Goal: Register for event/course

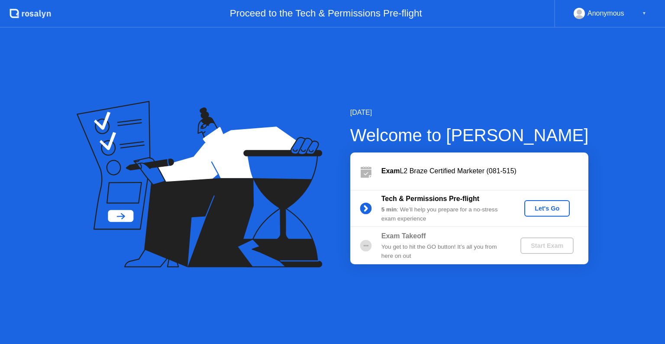
click at [549, 207] on div "Let's Go" at bounding box center [547, 208] width 39 height 7
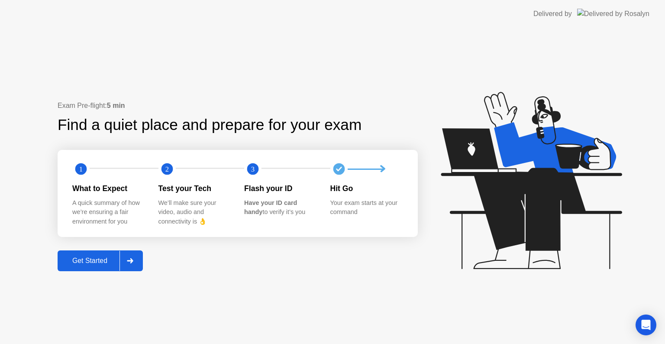
click at [104, 265] on div "Get Started" at bounding box center [89, 261] width 59 height 8
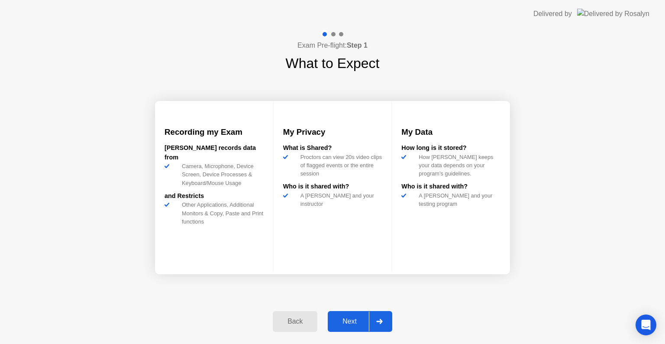
click at [350, 318] on div "Next" at bounding box center [350, 322] width 39 height 8
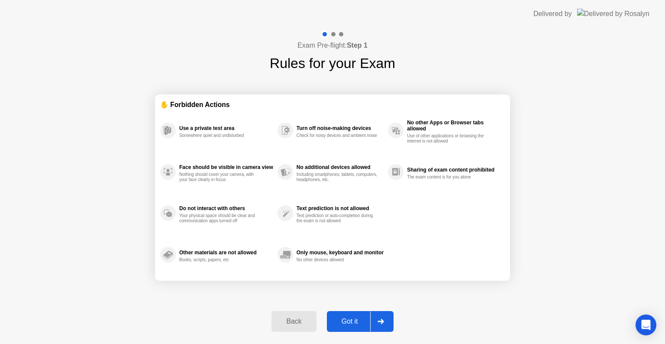
click at [364, 324] on div "Got it" at bounding box center [350, 322] width 41 height 8
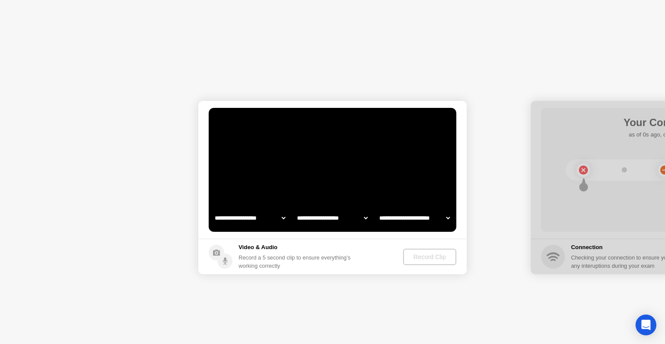
select select "**********"
select select "*******"
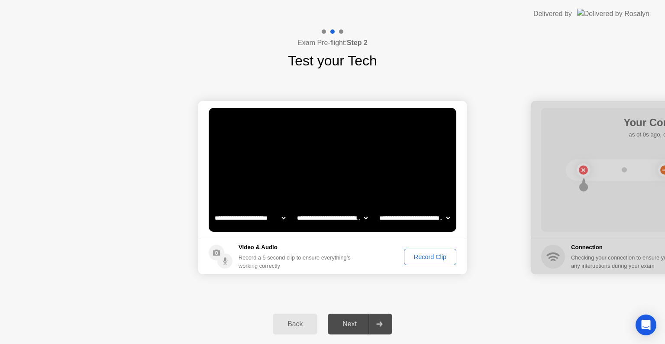
click at [353, 325] on div "Next" at bounding box center [350, 324] width 39 height 8
click at [421, 256] on div "Record Clip" at bounding box center [430, 256] width 46 height 7
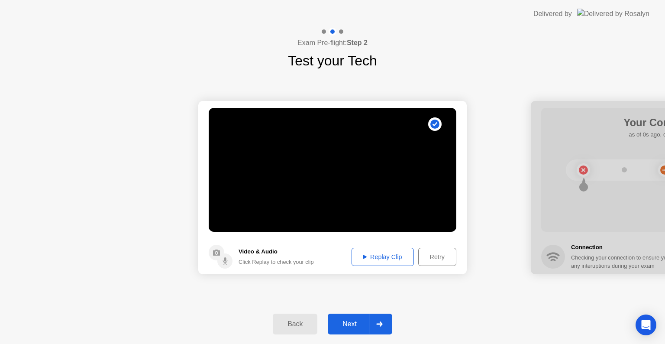
click at [395, 253] on div "Replay Clip" at bounding box center [383, 256] width 56 height 7
click at [377, 253] on div "Replay Clip" at bounding box center [383, 256] width 56 height 7
click at [435, 259] on div "Retry" at bounding box center [438, 256] width 32 height 7
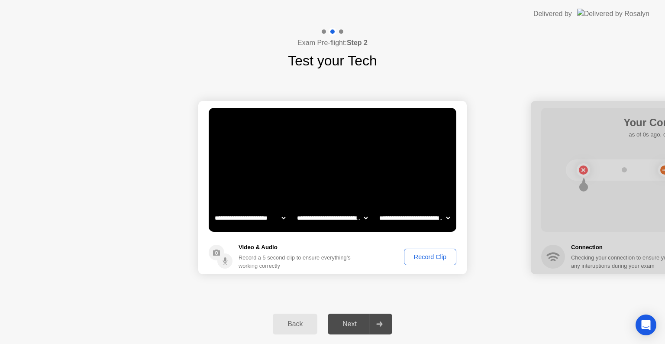
click at [429, 256] on div "Record Clip" at bounding box center [430, 256] width 46 height 7
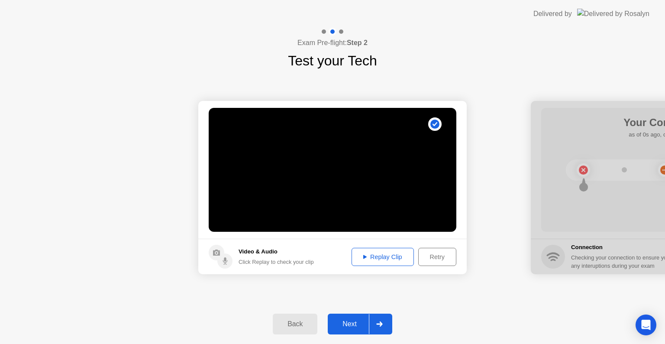
click at [363, 326] on div "Next" at bounding box center [350, 324] width 39 height 8
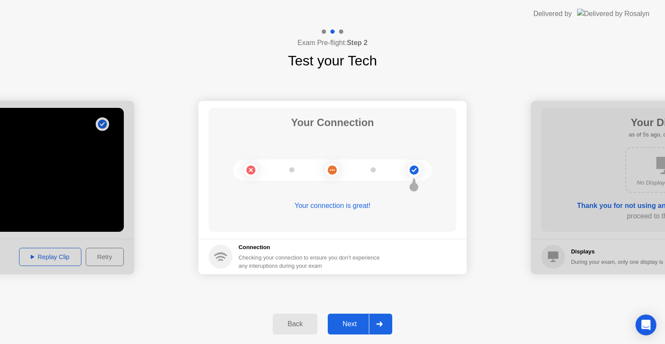
click at [351, 316] on button "Next" at bounding box center [360, 324] width 65 height 21
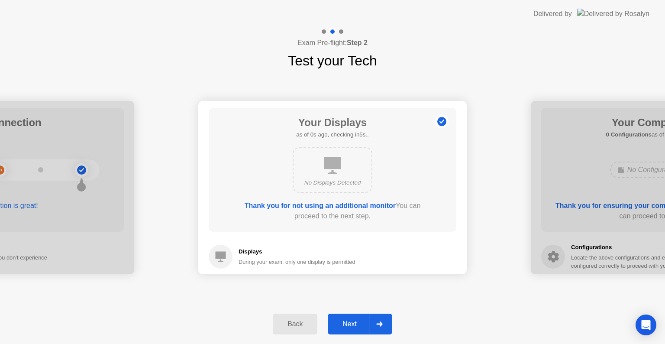
click at [355, 318] on button "Next" at bounding box center [360, 324] width 65 height 21
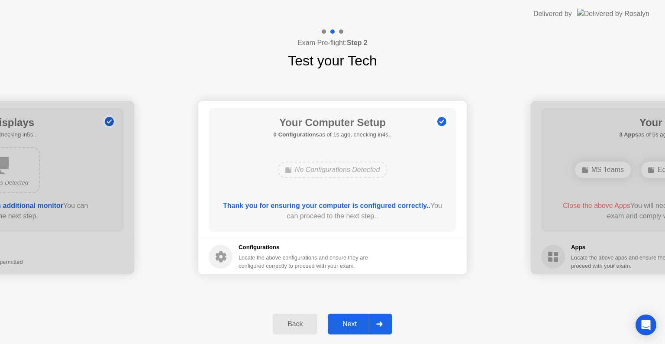
click at [354, 316] on button "Next" at bounding box center [360, 324] width 65 height 21
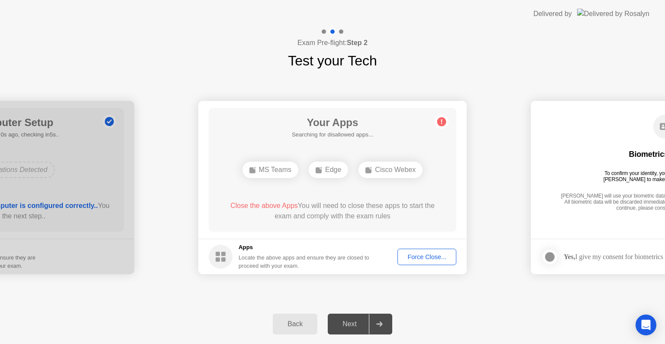
click at [432, 256] on div "Force Close..." at bounding box center [427, 256] width 53 height 7
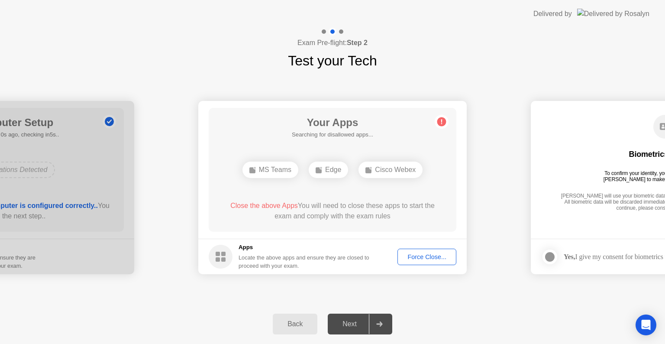
click at [409, 255] on div "Force Close..." at bounding box center [427, 256] width 53 height 7
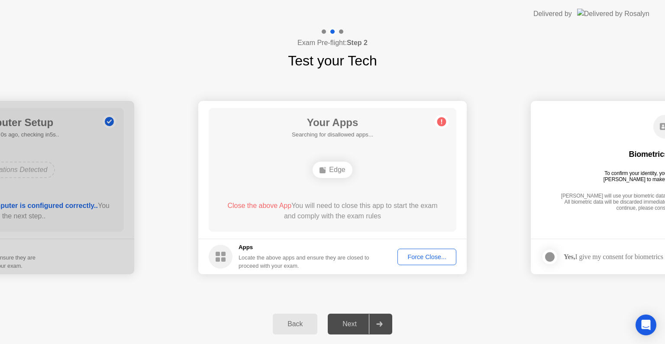
click at [433, 257] on div "Force Close..." at bounding box center [427, 256] width 53 height 7
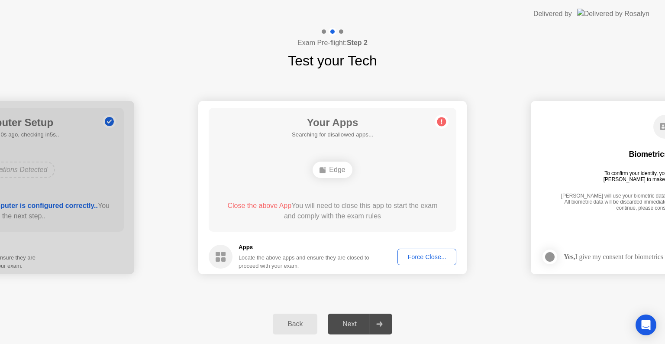
click at [349, 328] on div "Next" at bounding box center [350, 324] width 39 height 8
click at [372, 137] on h5 "Searching for disallowed apps..." at bounding box center [332, 134] width 81 height 9
click at [416, 254] on div "Force Close..." at bounding box center [427, 256] width 53 height 7
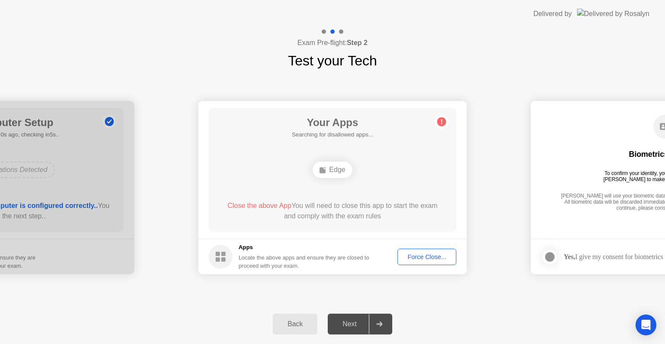
click at [419, 259] on div "Force Close..." at bounding box center [427, 256] width 53 height 7
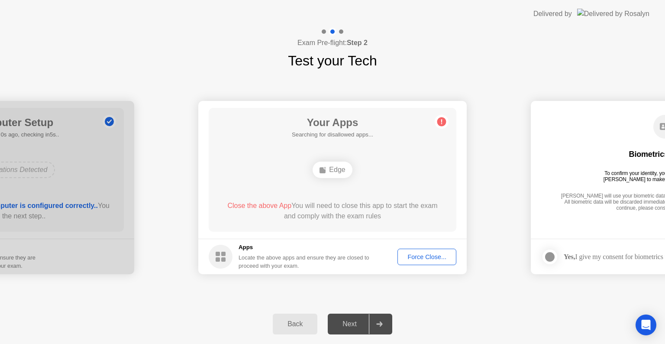
click at [353, 324] on div "Next" at bounding box center [350, 324] width 39 height 8
click at [429, 260] on div "Force Close..." at bounding box center [427, 256] width 53 height 7
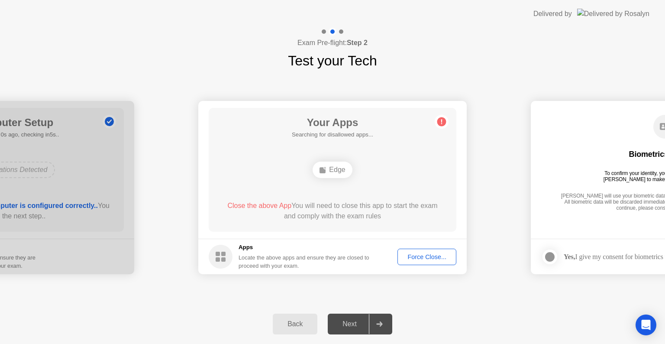
click at [360, 320] on div "Next" at bounding box center [350, 324] width 39 height 8
click at [447, 255] on div "Force Close..." at bounding box center [427, 256] width 53 height 7
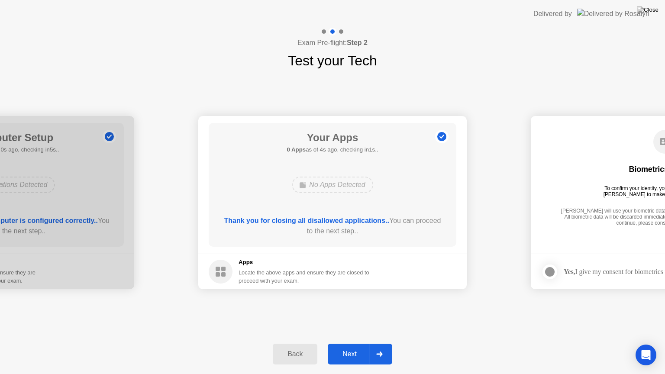
click at [355, 344] on div "Next" at bounding box center [350, 355] width 39 height 8
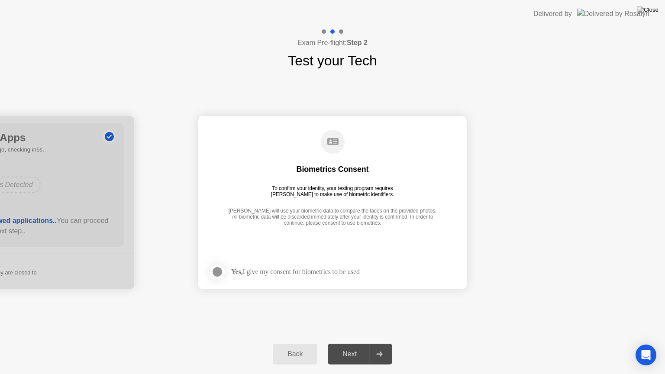
click at [355, 344] on div "Next" at bounding box center [350, 355] width 39 height 8
drag, startPoint x: 344, startPoint y: 168, endPoint x: 311, endPoint y: 192, distance: 40.9
click at [311, 192] on div "Biometrics Consent To confirm your identity, your testing program requires [PER…" at bounding box center [333, 178] width 248 height 111
click at [220, 272] on div at bounding box center [217, 272] width 10 height 10
click at [351, 344] on div "Next" at bounding box center [350, 355] width 39 height 8
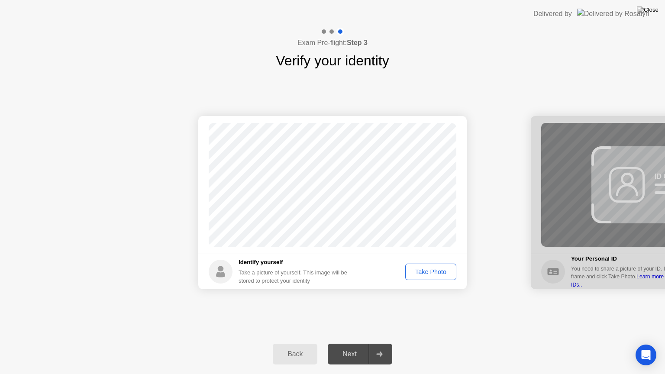
click at [425, 276] on div "Take Photo" at bounding box center [431, 272] width 45 height 7
click at [348, 344] on div "Next" at bounding box center [350, 355] width 39 height 8
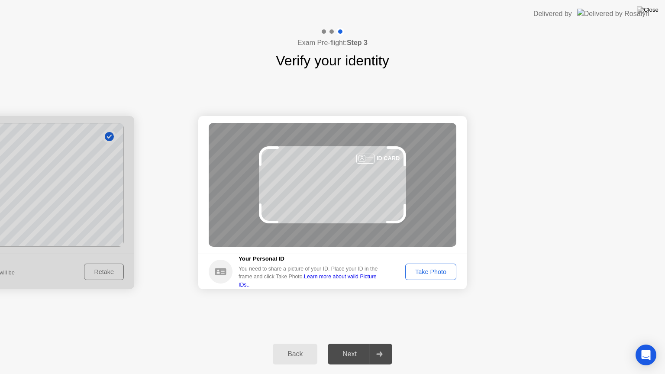
click at [445, 269] on div "Take Photo" at bounding box center [431, 272] width 45 height 7
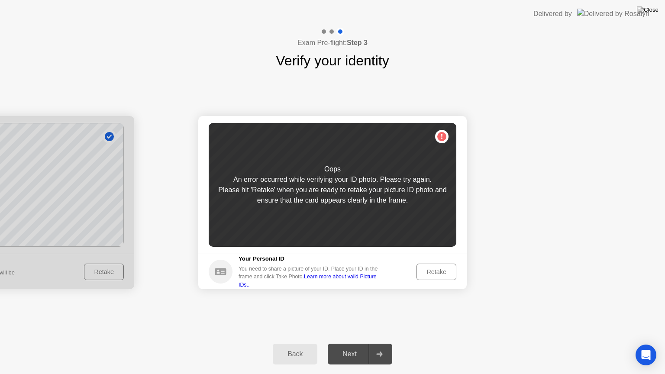
click at [376, 279] on link "Learn more about valid Picture IDs.." at bounding box center [308, 281] width 138 height 14
click at [445, 269] on div "Retake" at bounding box center [437, 272] width 34 height 7
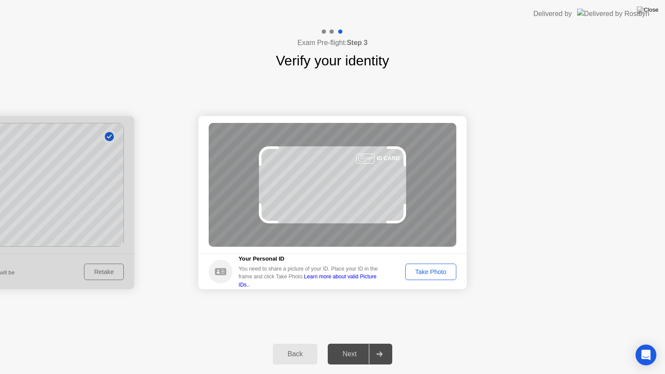
click at [445, 269] on div "Take Photo" at bounding box center [431, 272] width 45 height 7
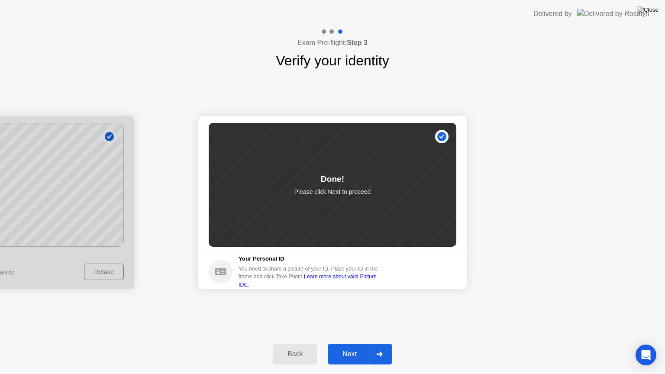
click at [353, 344] on button "Next" at bounding box center [360, 354] width 65 height 21
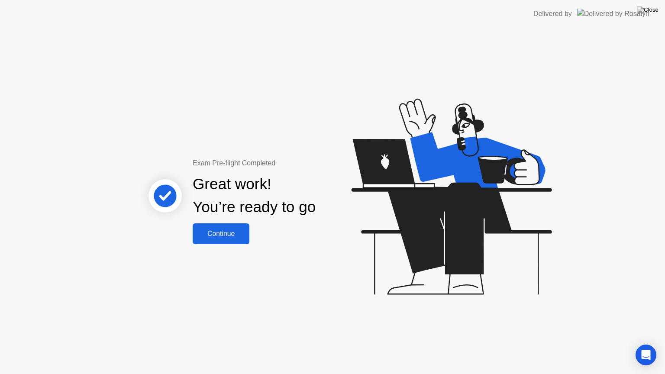
click at [231, 241] on button "Continue" at bounding box center [221, 234] width 57 height 21
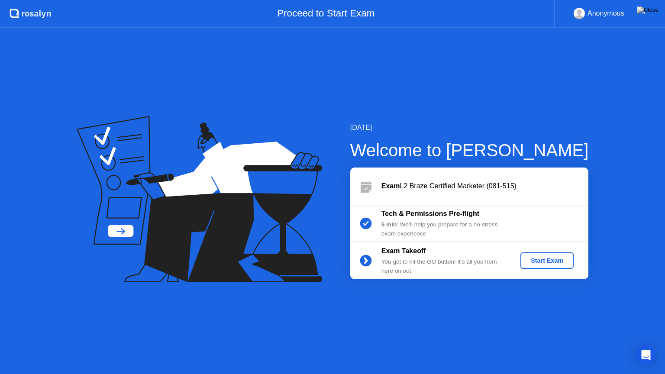
click at [563, 263] on div "Start Exam" at bounding box center [547, 260] width 46 height 7
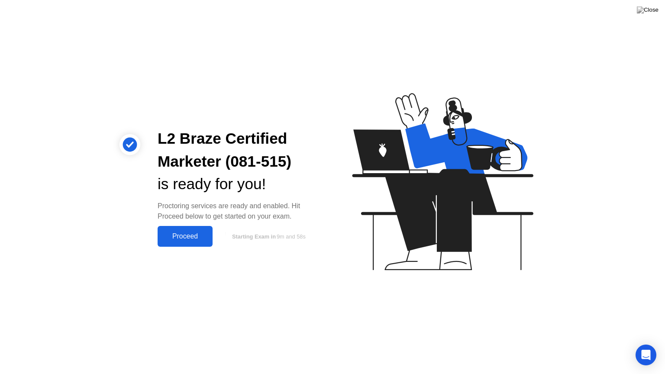
click at [211, 237] on button "Proceed" at bounding box center [185, 236] width 55 height 21
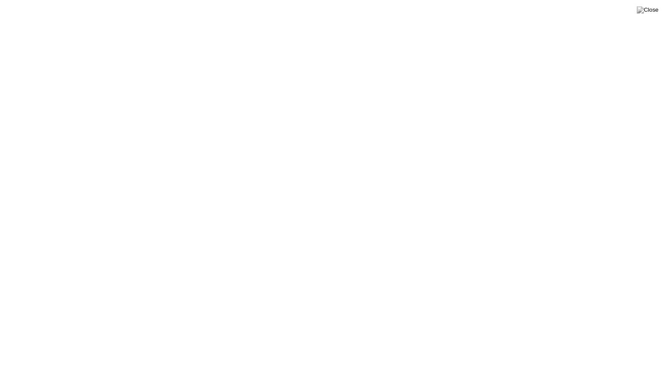
click at [660, 8] on button at bounding box center [648, 9] width 26 height 11
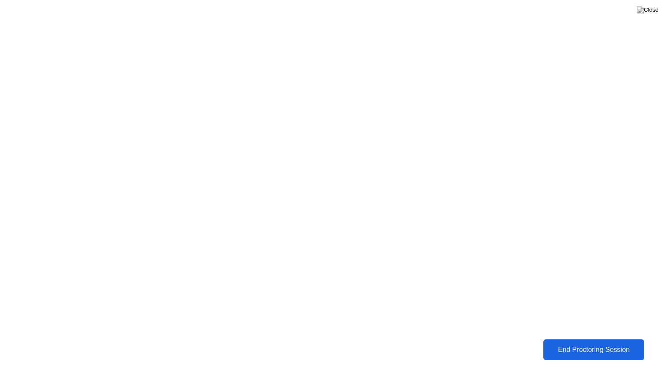
click at [567, 344] on div "End Proctoring Session" at bounding box center [594, 350] width 96 height 8
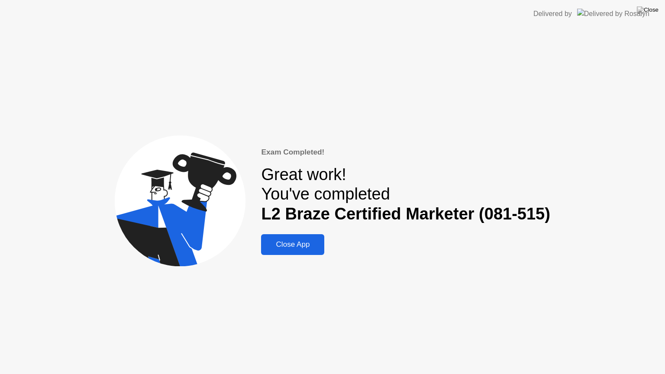
click at [302, 243] on div "Close App" at bounding box center [293, 244] width 58 height 9
